Goal: Task Accomplishment & Management: Use online tool/utility

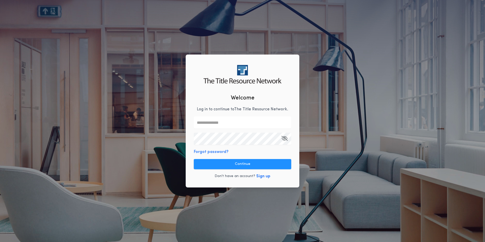
click at [256, 119] on input "text" at bounding box center [242, 123] width 97 height 12
type input "**********"
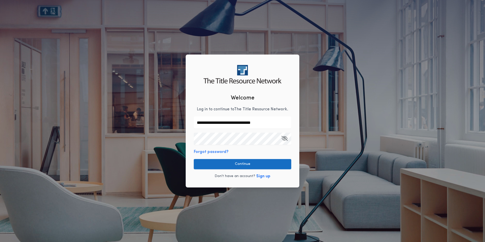
click at [243, 167] on button "Continue" at bounding box center [242, 164] width 97 height 10
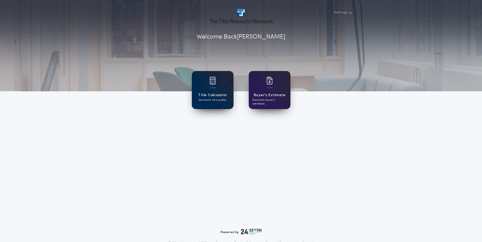
click at [214, 91] on div at bounding box center [212, 84] width 6 height 14
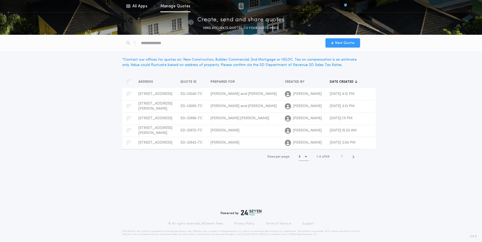
click at [347, 40] on span "New Quote" at bounding box center [345, 42] width 20 height 5
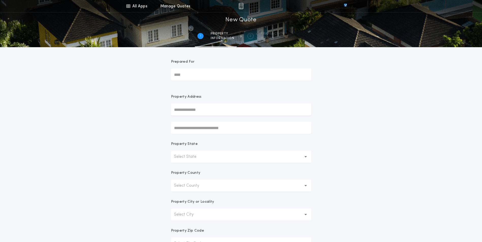
click at [207, 76] on input "Prepared For" at bounding box center [241, 75] width 140 height 12
type input "**********"
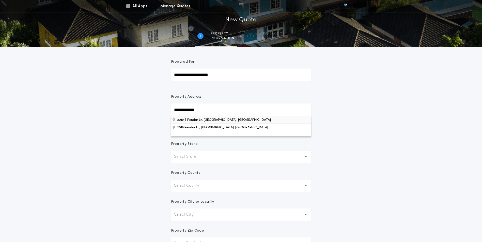
click at [218, 119] on button "2019 S Pendar Ln, [GEOGRAPHIC_DATA], [GEOGRAPHIC_DATA]" at bounding box center [241, 120] width 140 height 8
type input "**********"
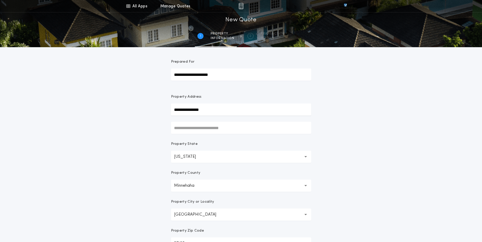
click at [424, 174] on div "**********" at bounding box center [241, 145] width 482 height 290
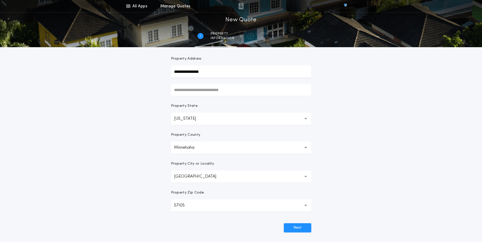
scroll to position [89, 0]
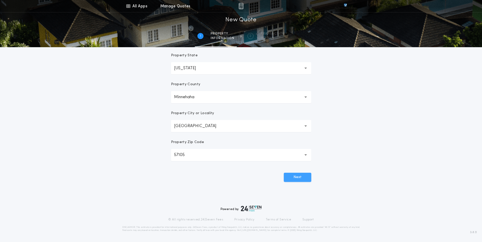
click at [309, 178] on button "Next" at bounding box center [297, 177] width 27 height 9
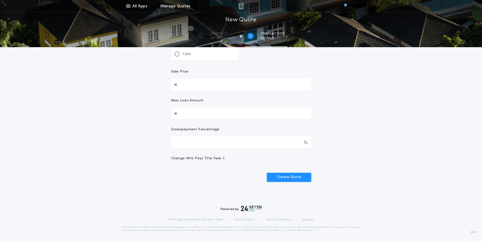
scroll to position [0, 0]
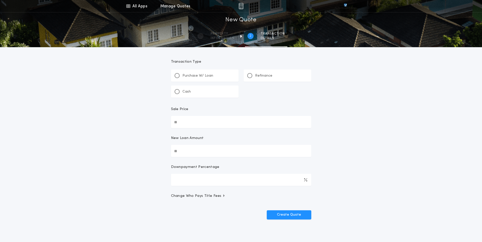
click at [207, 73] on div "Purchase W/ Loan" at bounding box center [193, 75] width 39 height 5
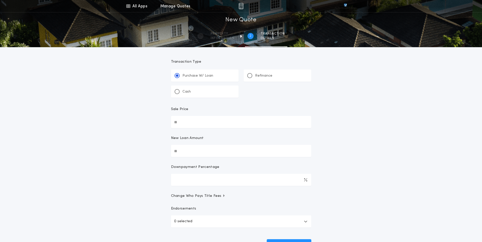
drag, startPoint x: 283, startPoint y: 76, endPoint x: 279, endPoint y: 88, distance: 12.7
click at [283, 76] on div "Refinance" at bounding box center [277, 76] width 68 height 12
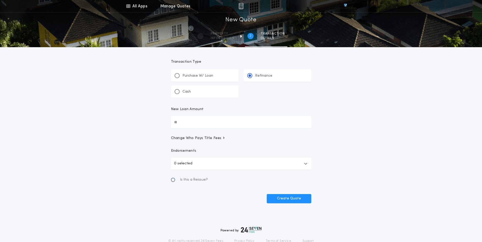
click at [241, 121] on input "New Loan Amount" at bounding box center [241, 122] width 140 height 12
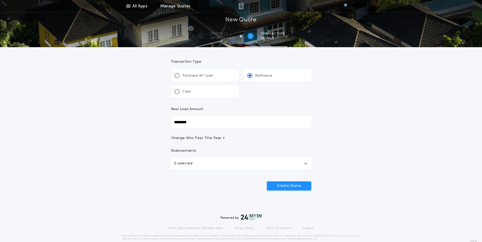
type input "********"
click at [199, 166] on button "0 selected" at bounding box center [241, 164] width 140 height 12
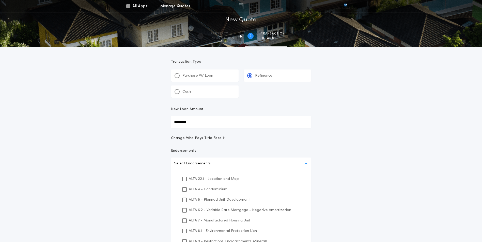
click at [218, 177] on p "ALTA 22.1 - Location and Map" at bounding box center [214, 178] width 50 height 5
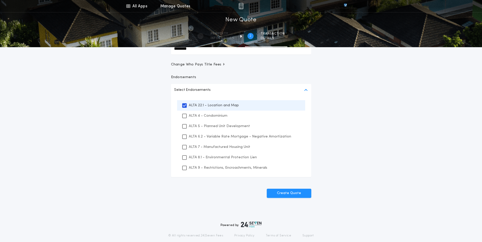
scroll to position [76, 0]
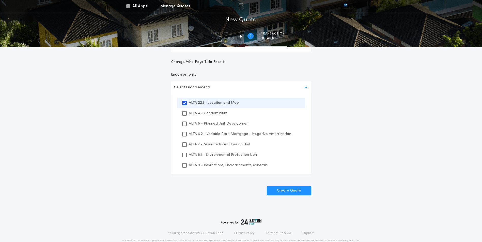
click at [192, 158] on div "ALTA 8.1 - Environmental Protection Lien" at bounding box center [241, 155] width 128 height 10
click at [203, 168] on p "ALTA 9 - Restrictions, Encroachments, Minerals" at bounding box center [228, 165] width 78 height 5
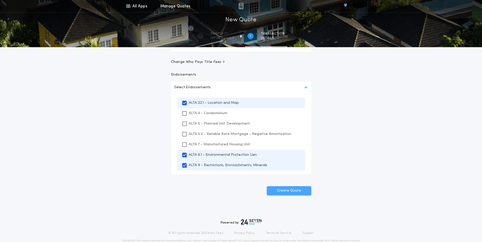
click at [286, 193] on button "Create Quote" at bounding box center [289, 190] width 44 height 9
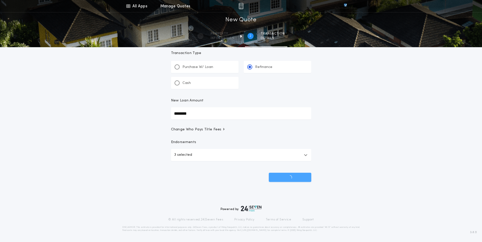
scroll to position [9, 0]
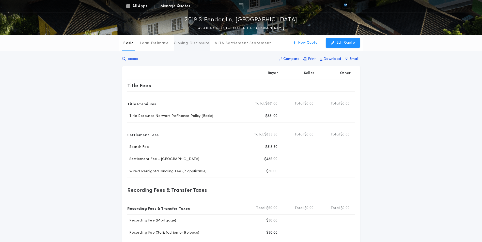
click at [188, 42] on p "Closing Disclosure" at bounding box center [192, 43] width 36 height 5
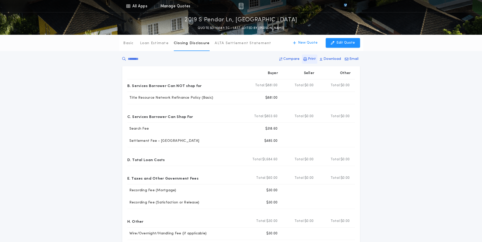
click at [314, 60] on p "Print" at bounding box center [312, 59] width 8 height 5
